Goal: Book appointment/travel/reservation

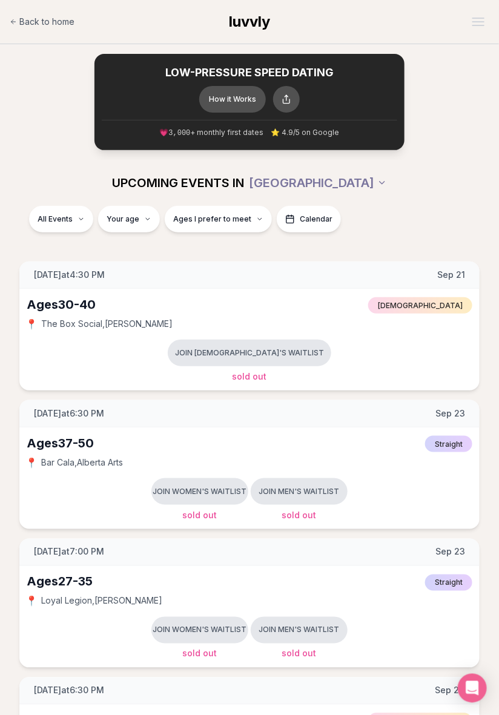
type input "**"
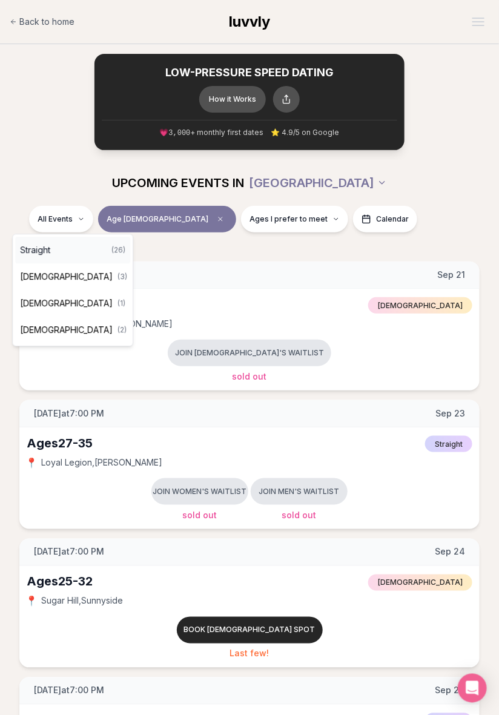
click at [84, 245] on div "Straight ( 26 )" at bounding box center [72, 250] width 115 height 27
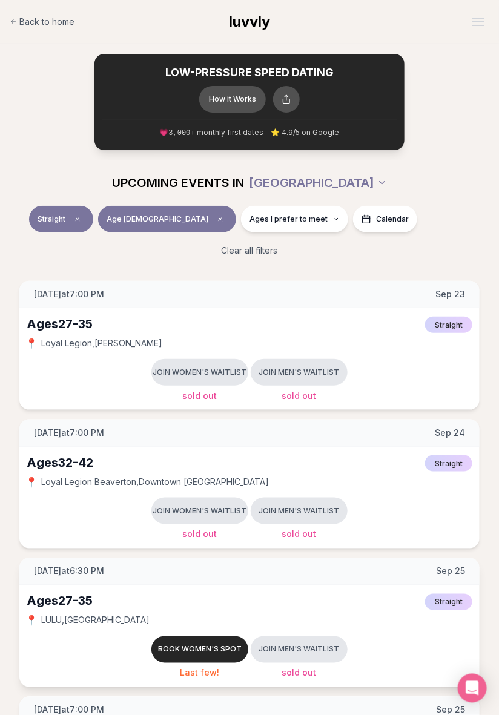
click at [57, 573] on span "[DATE] at 6:30 PM" at bounding box center [69, 571] width 70 height 12
click at [241, 226] on button "Ages I prefer to meet" at bounding box center [294, 219] width 107 height 27
click at [229, 263] on span "Around my age" at bounding box center [209, 264] width 61 height 12
click at [171, 263] on button "Around my age" at bounding box center [167, 265] width 10 height 10
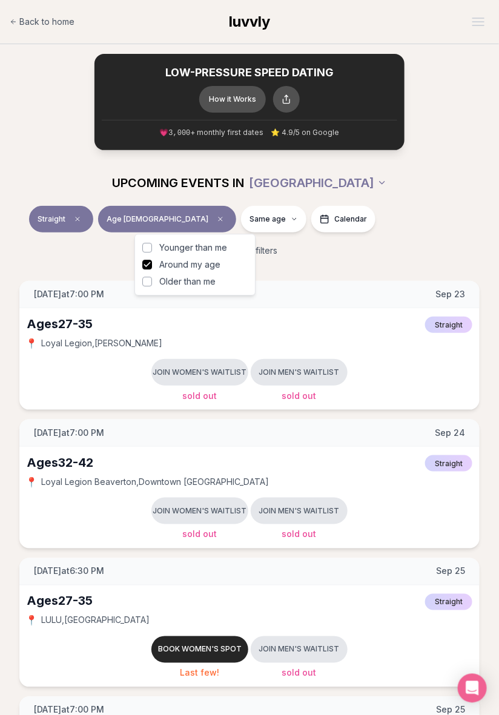
click at [370, 234] on div "Straight Age [DEMOGRAPHIC_DATA] Same age Calendar" at bounding box center [249, 221] width 479 height 31
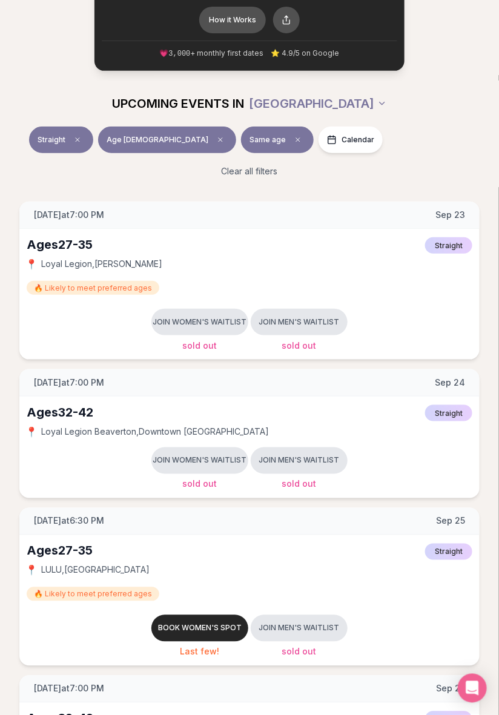
scroll to position [76, 0]
